Goal: Navigation & Orientation: Find specific page/section

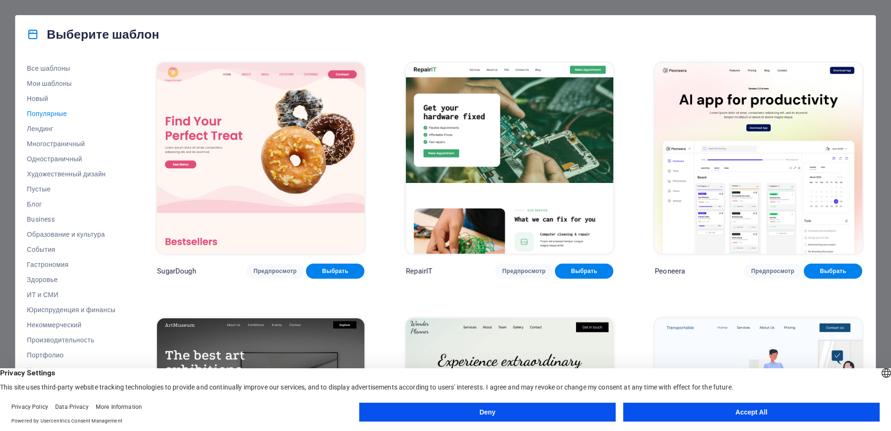
click at [229, 130] on img at bounding box center [260, 158] width 207 height 191
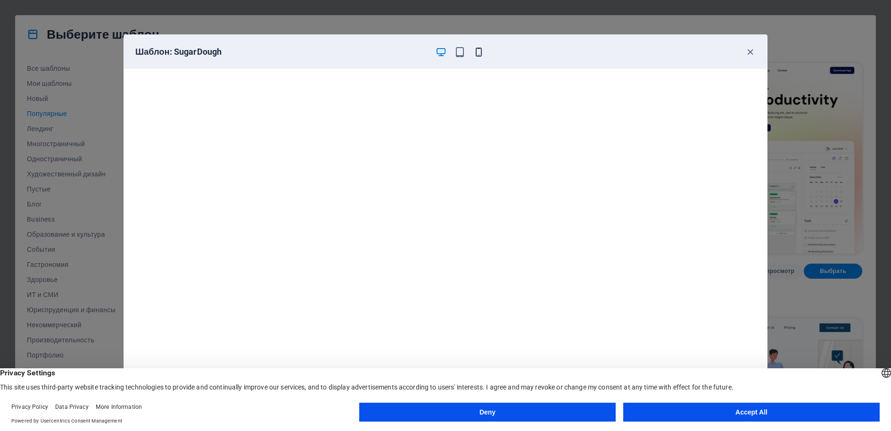
click at [476, 53] on icon "button" at bounding box center [478, 52] width 11 height 11
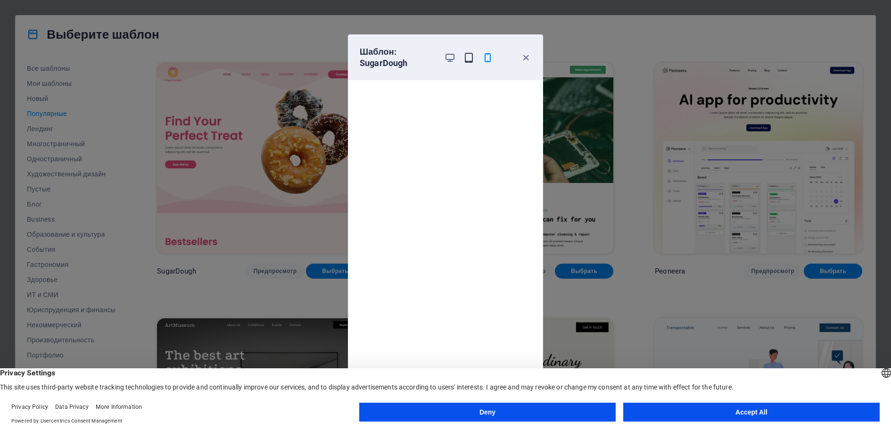
click at [467, 53] on icon "button" at bounding box center [469, 57] width 11 height 11
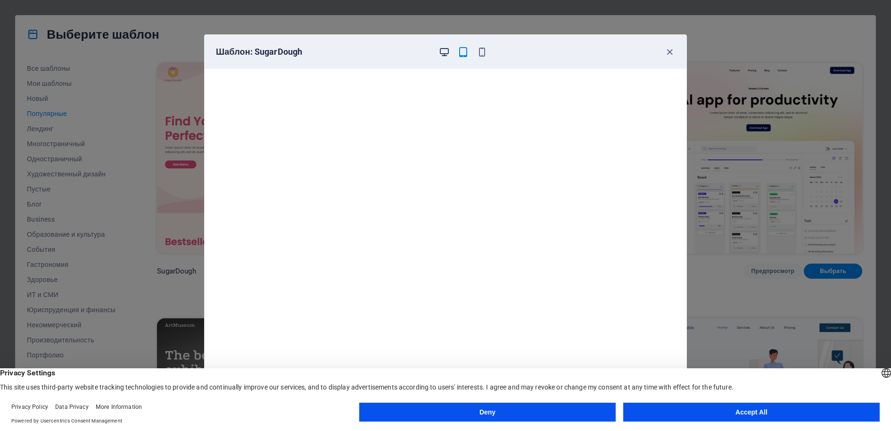
click at [443, 54] on icon "button" at bounding box center [444, 52] width 11 height 11
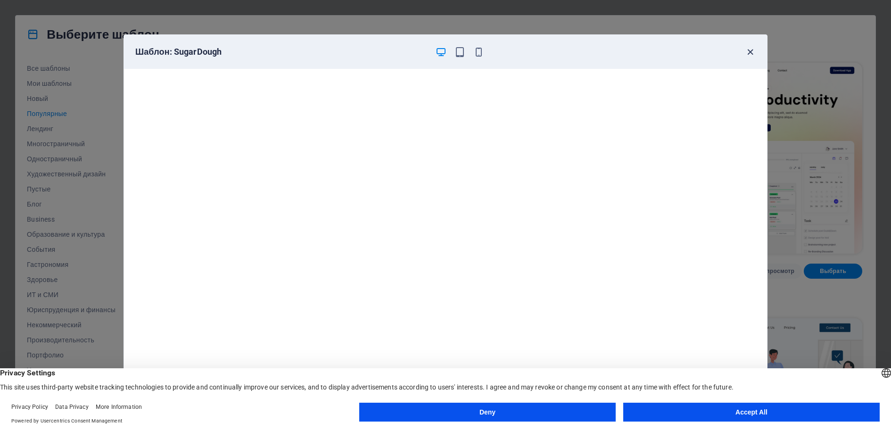
click at [748, 49] on icon "button" at bounding box center [750, 52] width 11 height 11
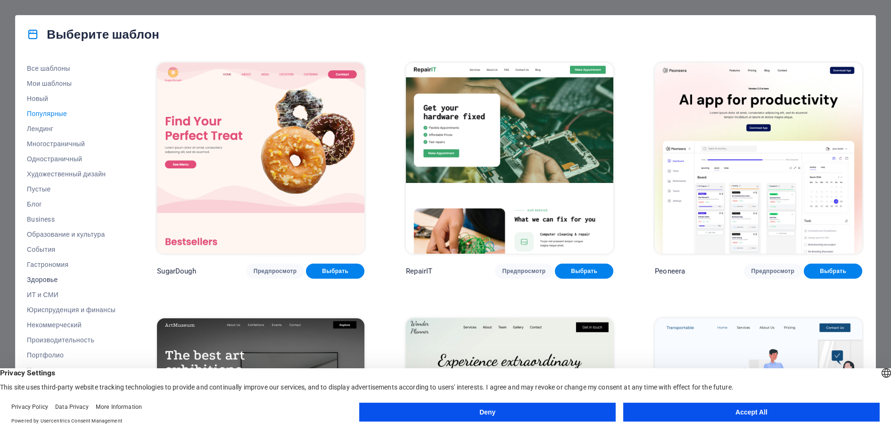
click at [48, 274] on button "Здоровье" at bounding box center [71, 279] width 89 height 15
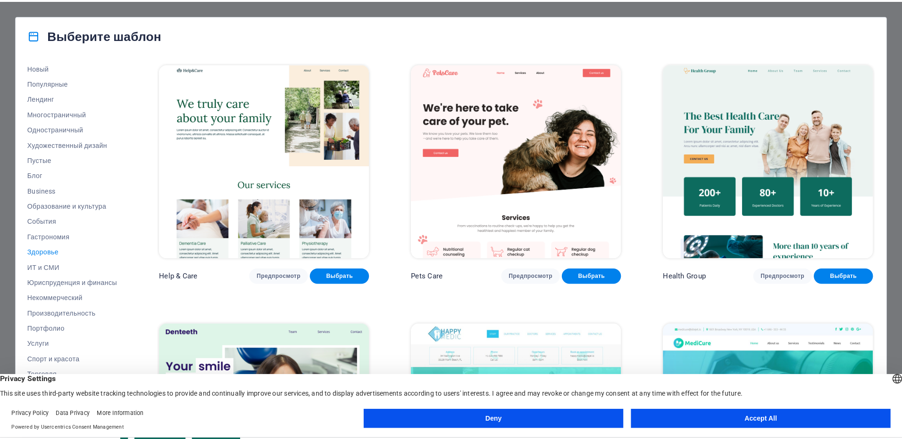
scroll to position [34, 0]
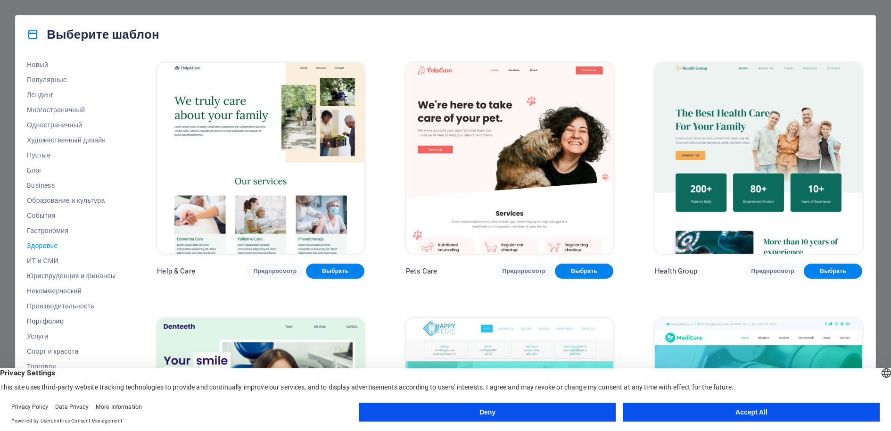
click at [61, 321] on span "Портфолио" at bounding box center [71, 321] width 89 height 8
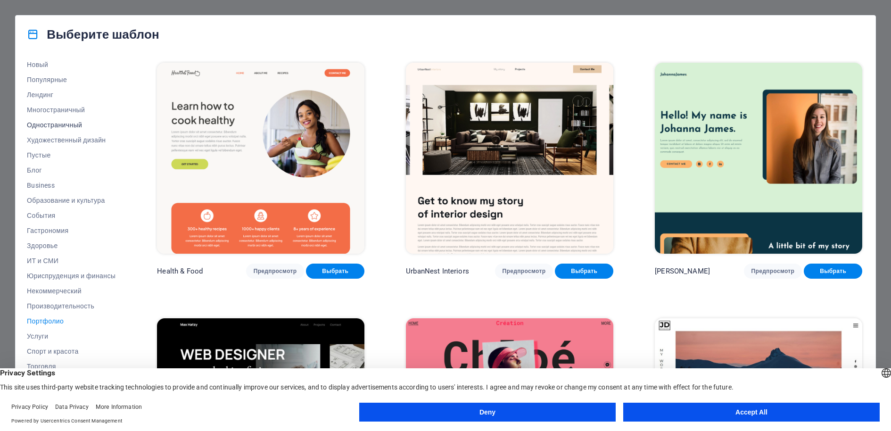
click at [56, 127] on span "Одностраничный" at bounding box center [71, 125] width 89 height 8
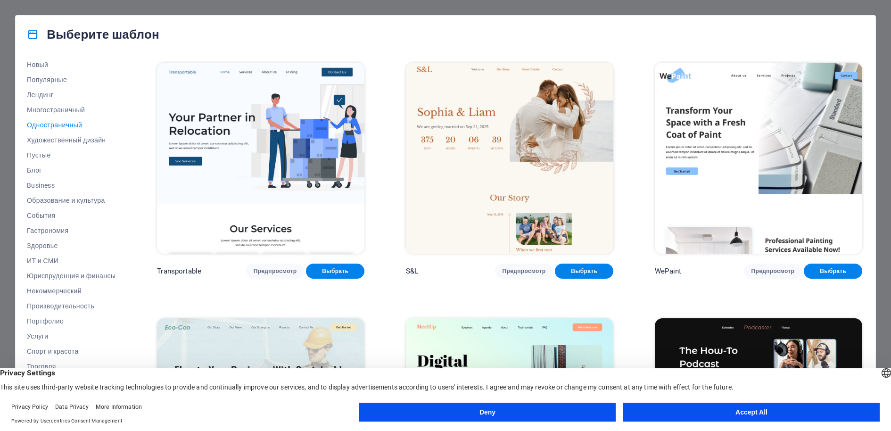
click at [259, 178] on img at bounding box center [260, 158] width 207 height 191
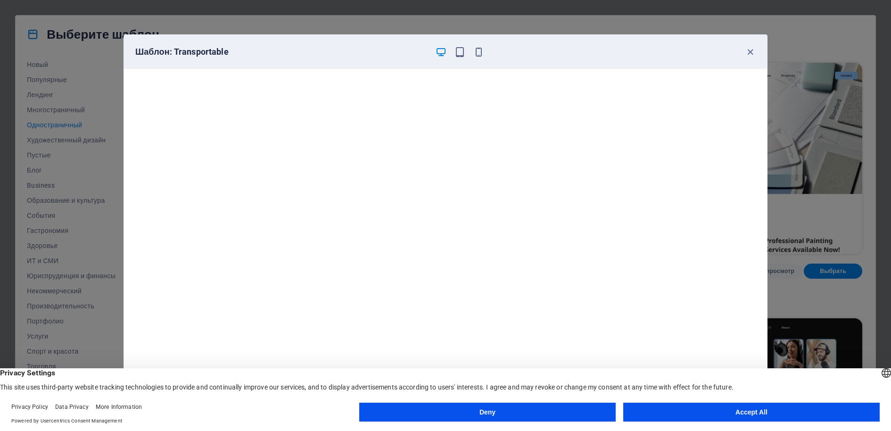
click at [756, 45] on div "Шаблон: Transportable" at bounding box center [445, 52] width 643 height 34
click at [747, 50] on icon "button" at bounding box center [750, 52] width 11 height 11
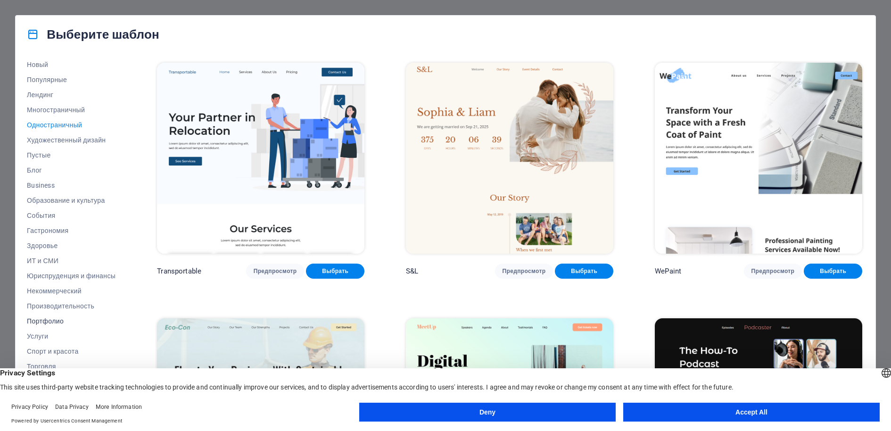
click at [49, 320] on span "Портфолио" at bounding box center [71, 321] width 89 height 8
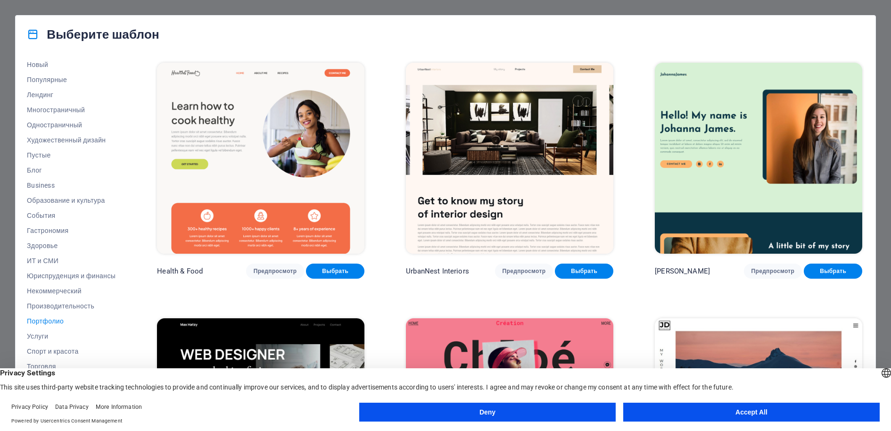
click at [248, 183] on img at bounding box center [260, 158] width 207 height 191
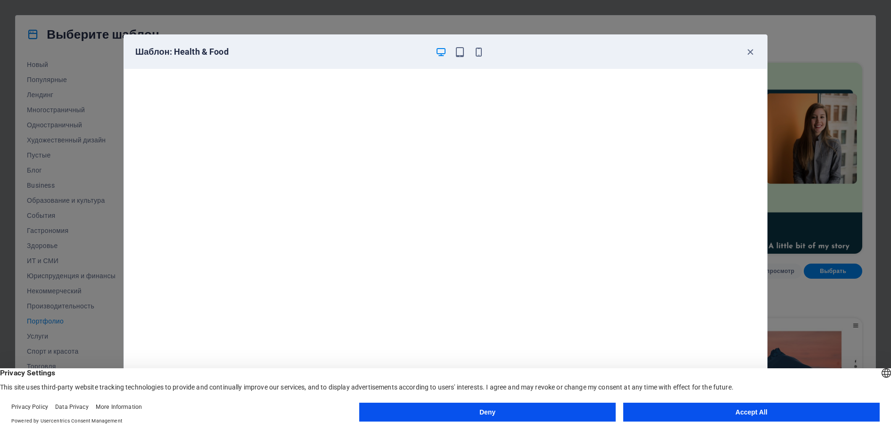
click at [750, 58] on div "Шаблон: Health & Food" at bounding box center [445, 52] width 643 height 34
click at [752, 44] on div "Шаблон: Health & Food" at bounding box center [445, 52] width 643 height 34
click at [752, 48] on icon "button" at bounding box center [750, 52] width 11 height 11
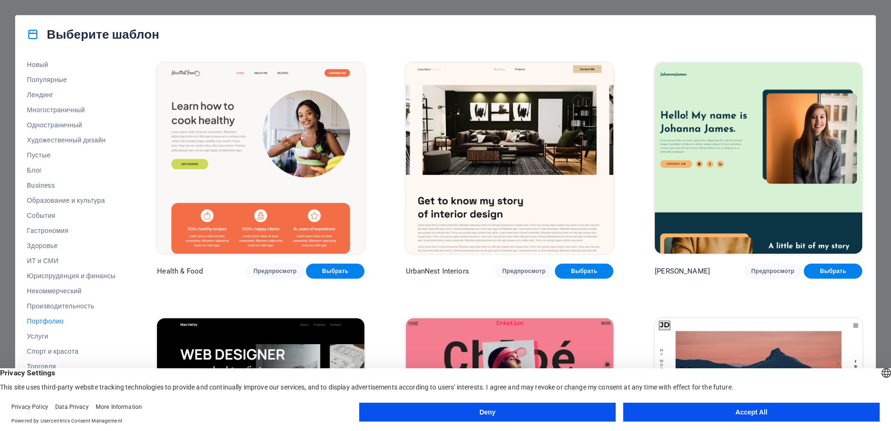
click at [131, 253] on div "Все шаблоны Мои шаблоны Новый Популярные Лендинг Многостраничный Одностраничный…" at bounding box center [446, 234] width 860 height 362
drag, startPoint x: 127, startPoint y: 270, endPoint x: 129, endPoint y: 285, distance: 15.2
click at [127, 285] on div "Все шаблоны Мои шаблоны Новый Популярные Лендинг Многостраничный Одностраничный…" at bounding box center [77, 232] width 100 height 343
click at [87, 274] on span "Юриспруденция и финансы" at bounding box center [71, 276] width 89 height 8
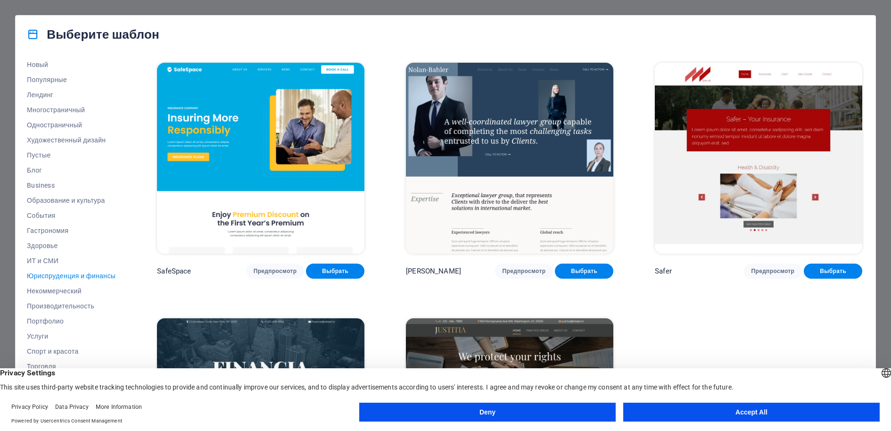
click at [273, 174] on img at bounding box center [260, 158] width 207 height 191
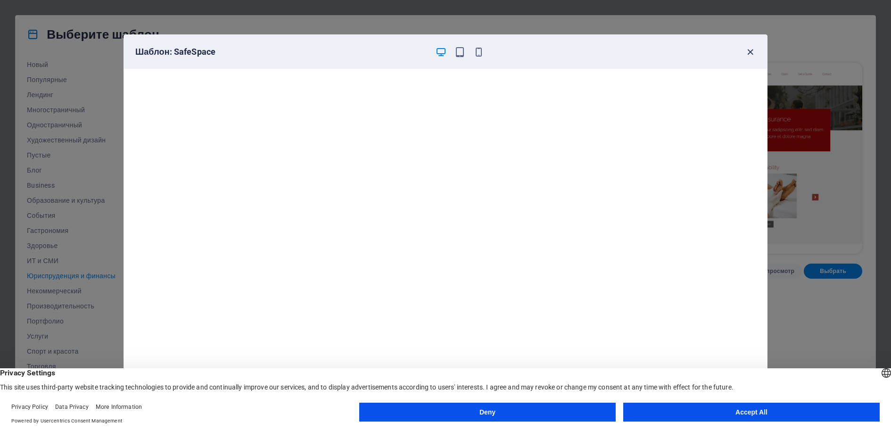
click at [747, 53] on icon "button" at bounding box center [750, 52] width 11 height 11
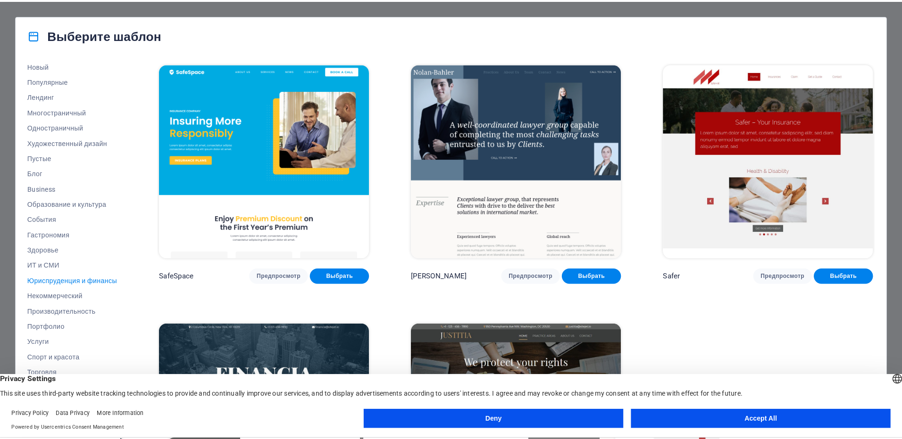
scroll to position [25, 0]
